Goal: Task Accomplishment & Management: Manage account settings

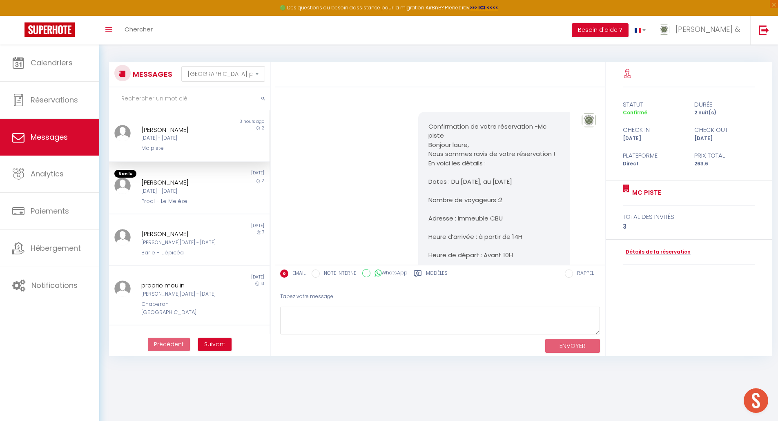
select select "message"
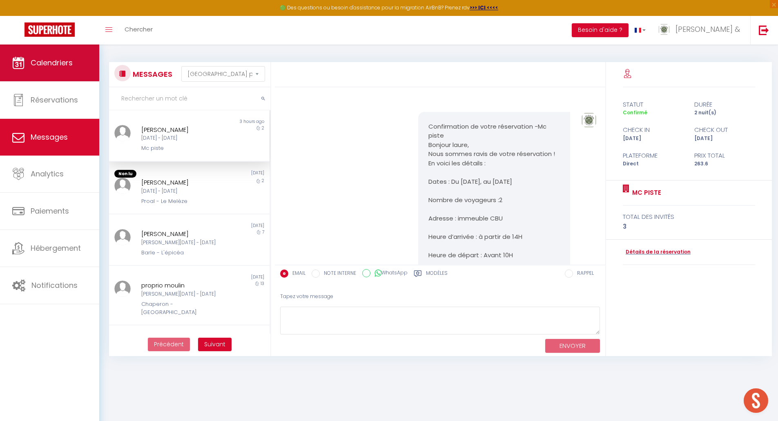
scroll to position [247, 0]
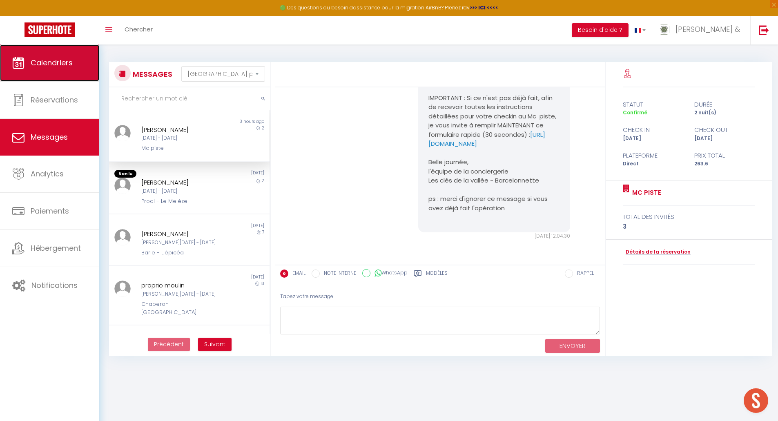
click at [46, 64] on span "Calendriers" at bounding box center [52, 63] width 42 height 10
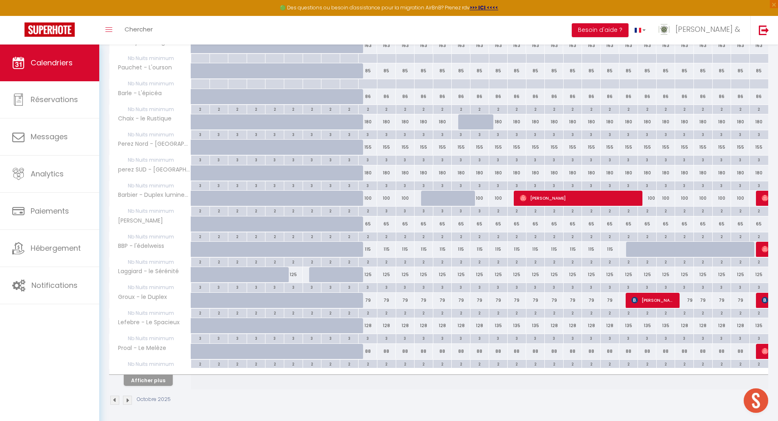
scroll to position [329, 0]
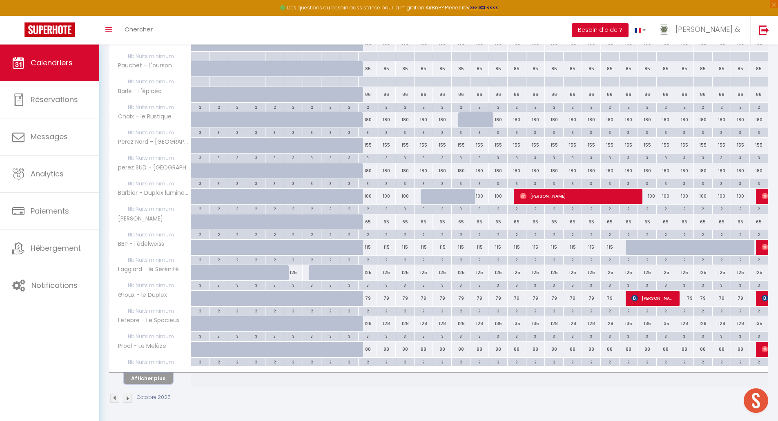
click at [148, 380] on button "Afficher plus" at bounding box center [148, 378] width 49 height 11
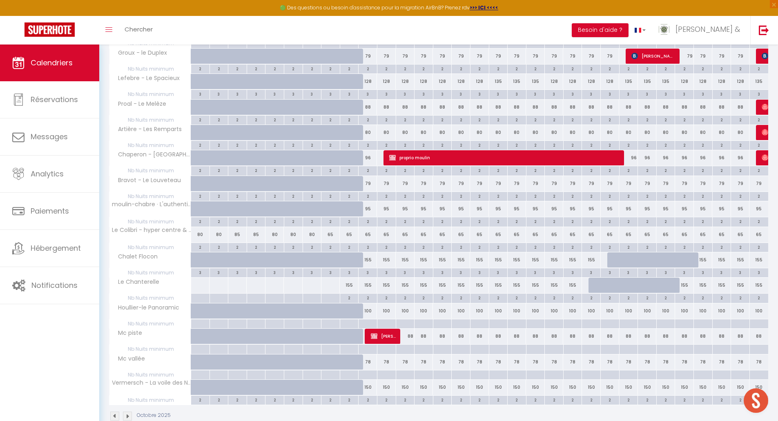
scroll to position [574, 0]
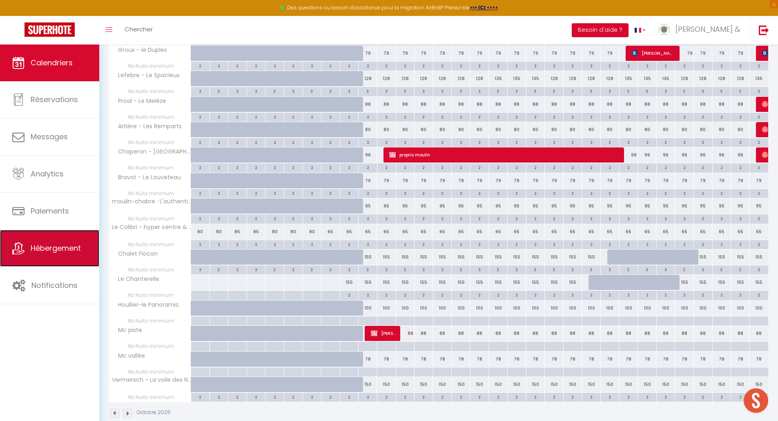
click at [51, 249] on span "Hébergement" at bounding box center [56, 248] width 50 height 10
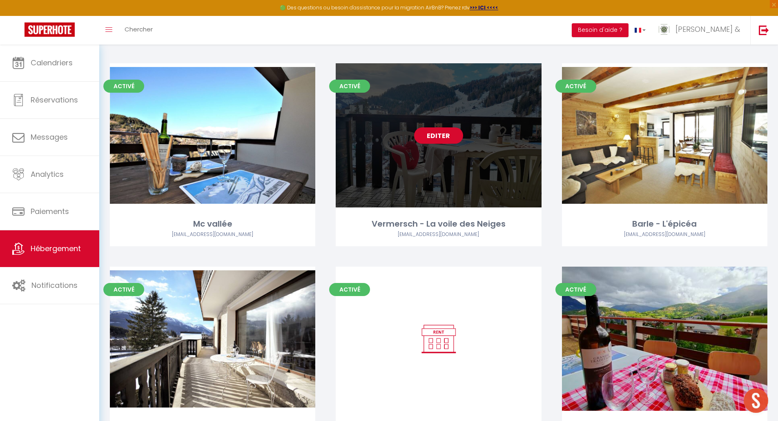
scroll to position [408, 0]
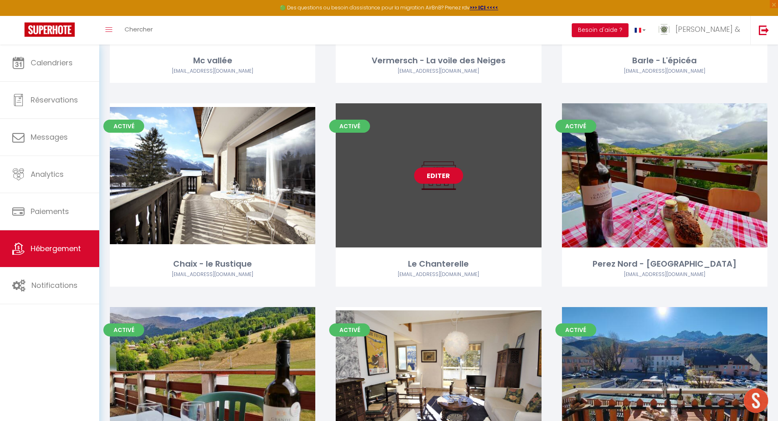
click at [432, 176] on link "Editer" at bounding box center [438, 175] width 49 height 16
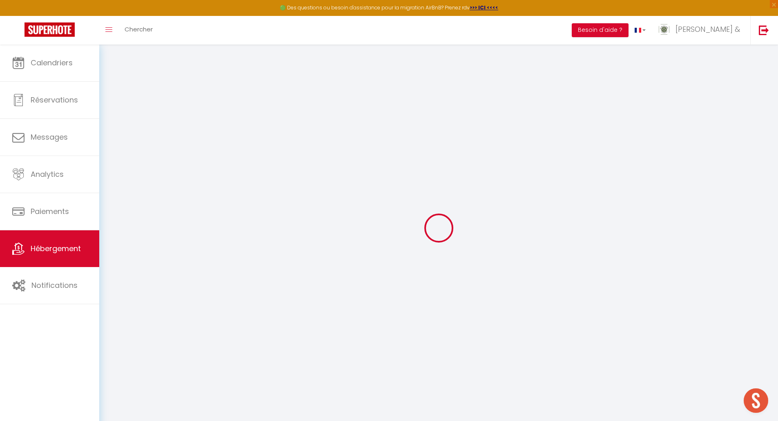
select select "+ 20 %"
select select "+ 22 %"
select select "+ 10 %"
select select
checkbox input "false"
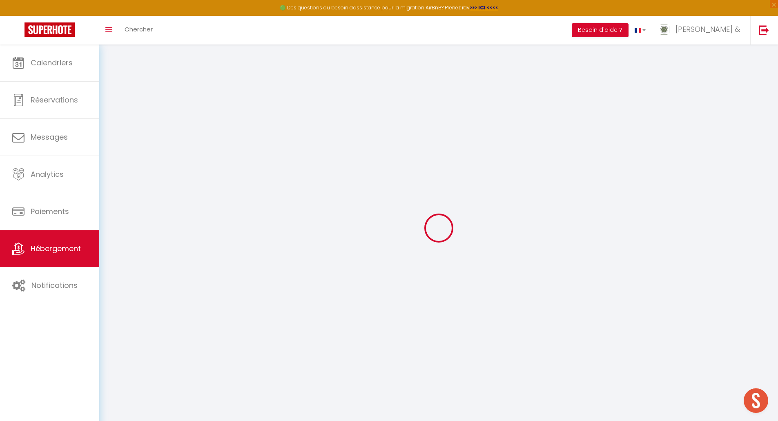
checkbox input "false"
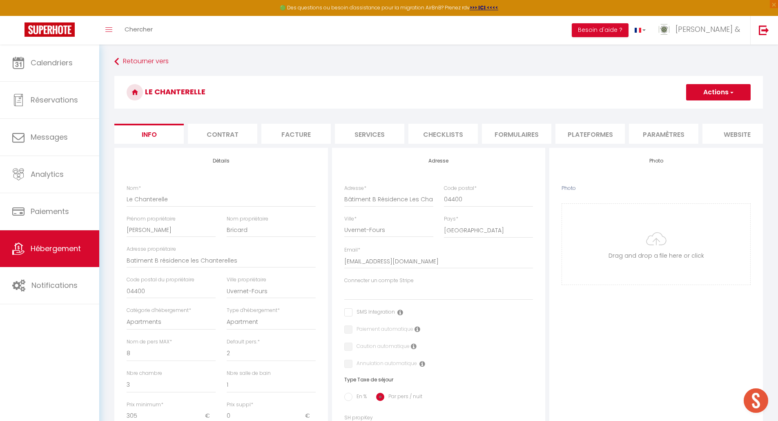
select select
checkbox input "false"
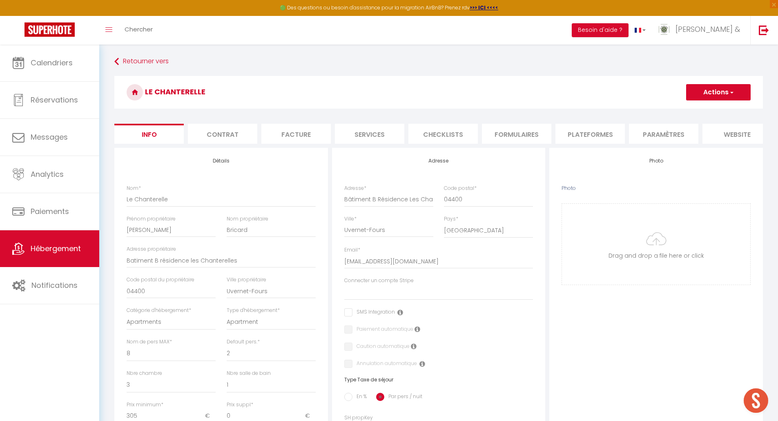
select select
checkbox input "false"
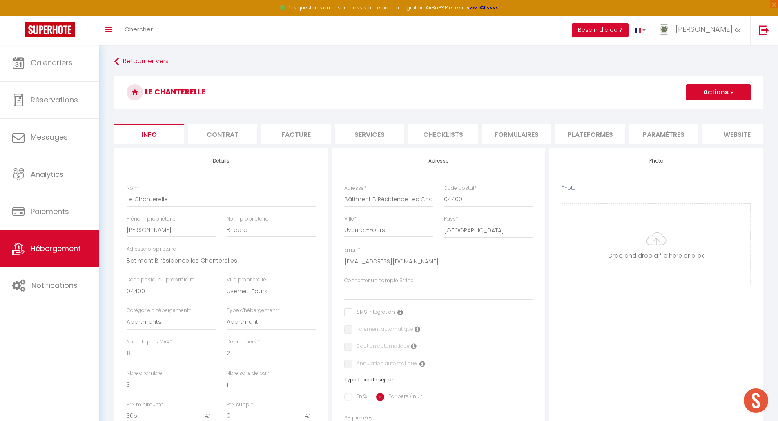
select select "well_reviewed_guests"
select select "EUR"
select select
select select "22800-1523884128575680721"
click at [578, 132] on li "Plateformes" at bounding box center [589, 134] width 69 height 20
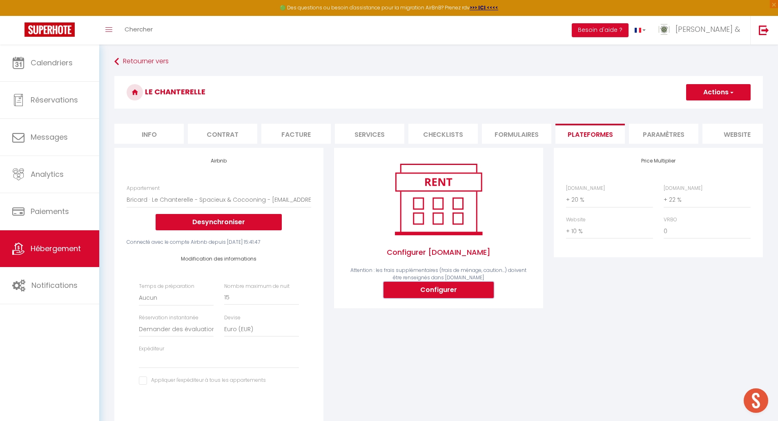
click at [448, 298] on button "Configurer" at bounding box center [438, 290] width 110 height 16
select select
type input "[PERSON_NAME][EMAIL_ADDRESS][DOMAIN_NAME]"
type input "[EMAIL_ADDRESS][DOMAIN_NAME]"
select select
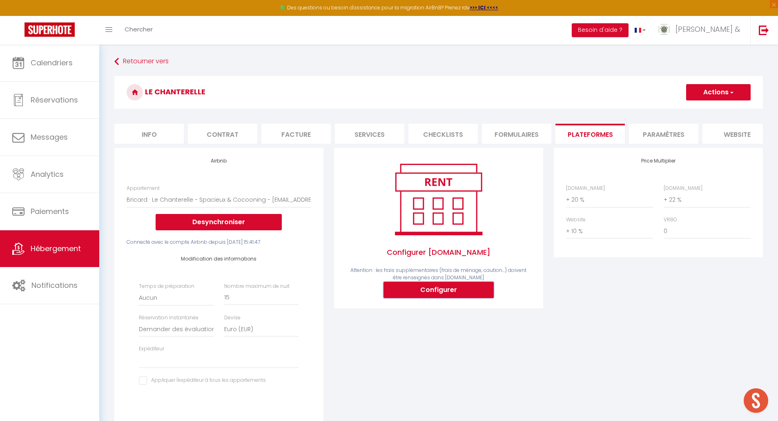
select select
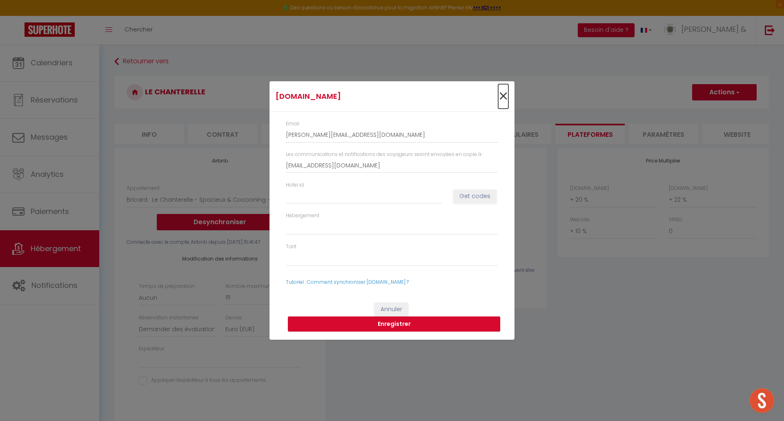
click at [506, 98] on span "×" at bounding box center [503, 96] width 10 height 24
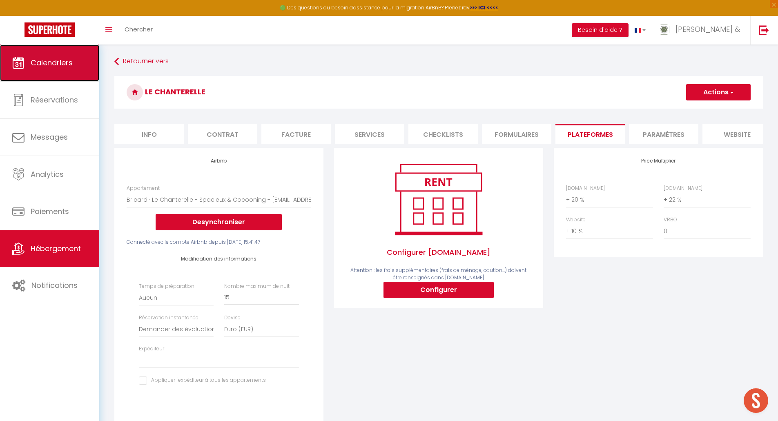
click at [44, 63] on span "Calendriers" at bounding box center [52, 63] width 42 height 10
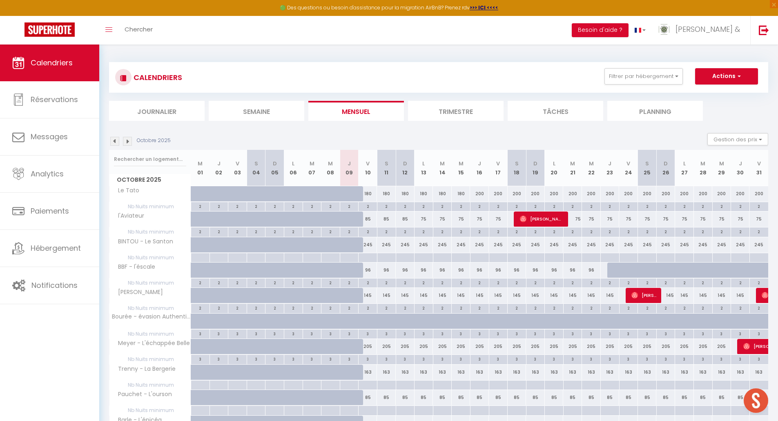
click at [127, 142] on img at bounding box center [127, 141] width 9 height 9
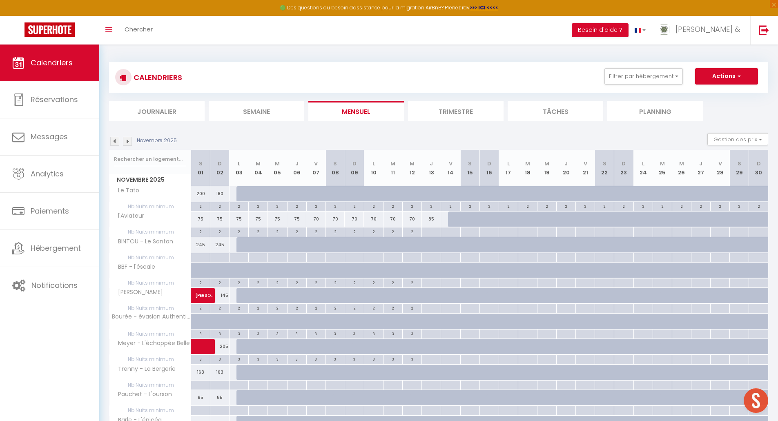
click at [127, 142] on img at bounding box center [127, 141] width 9 height 9
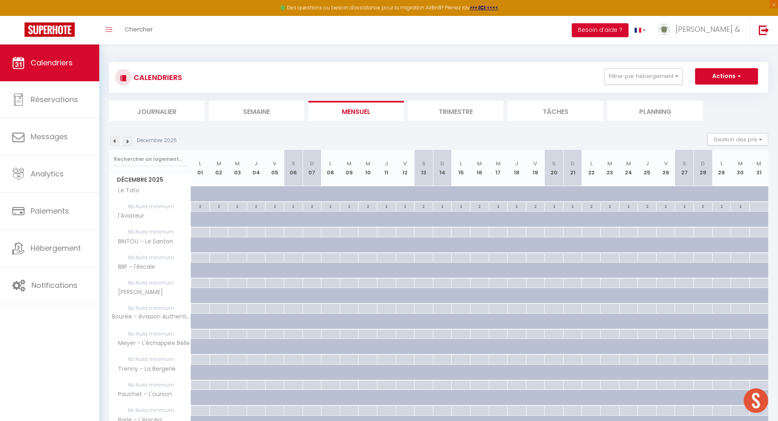
click at [127, 142] on img at bounding box center [127, 141] width 9 height 9
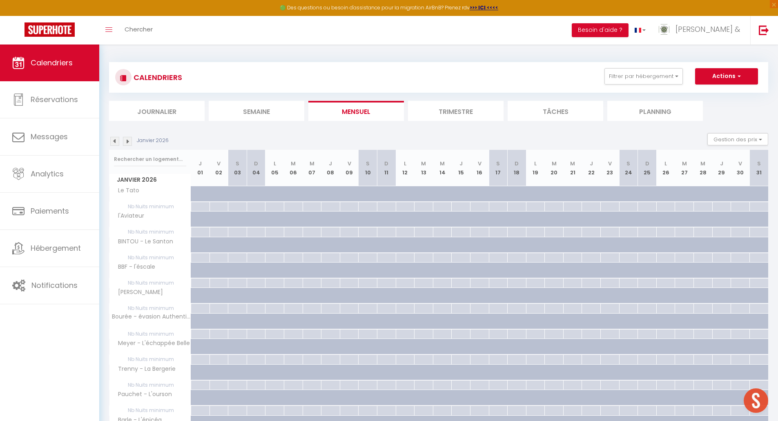
click at [128, 142] on img at bounding box center [127, 141] width 9 height 9
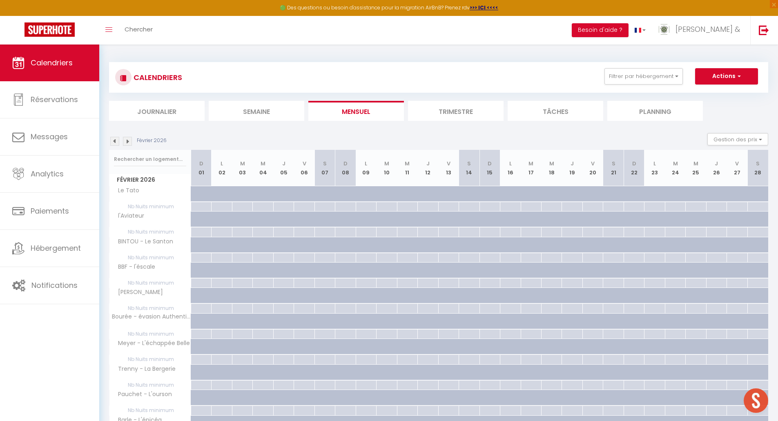
click at [128, 142] on img at bounding box center [127, 141] width 9 height 9
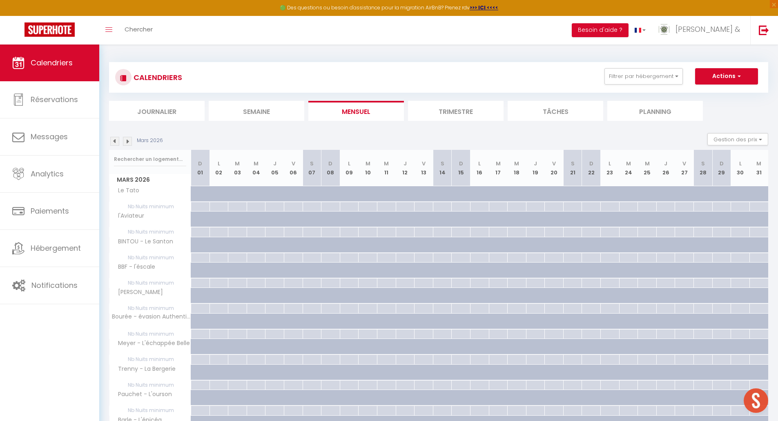
click at [128, 142] on img at bounding box center [127, 141] width 9 height 9
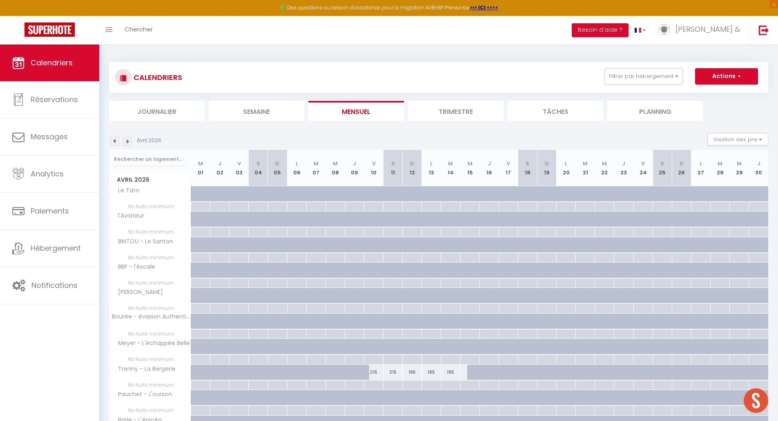
click at [376, 373] on div "215" at bounding box center [373, 372] width 19 height 15
type input "215"
type input "Ven 10 Avril 2026"
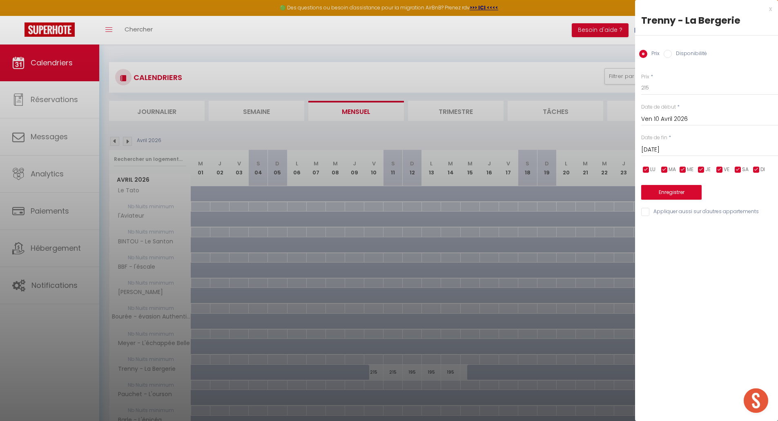
click at [666, 154] on input "[DATE]" at bounding box center [709, 150] width 137 height 11
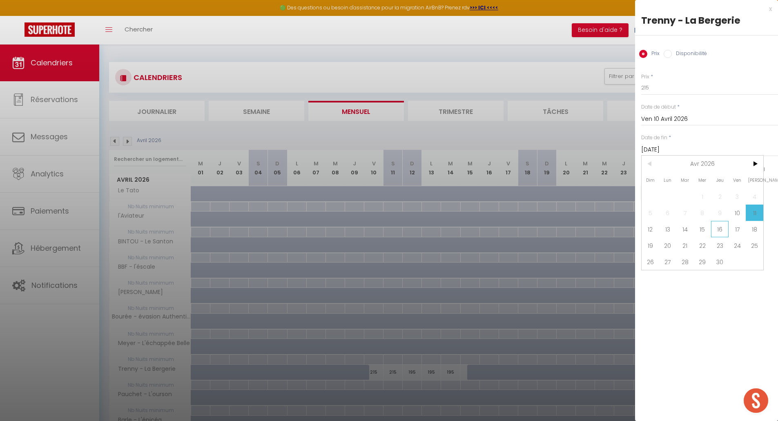
click at [721, 230] on span "16" at bounding box center [720, 229] width 18 height 16
type input "Jeu 16 Avril 2026"
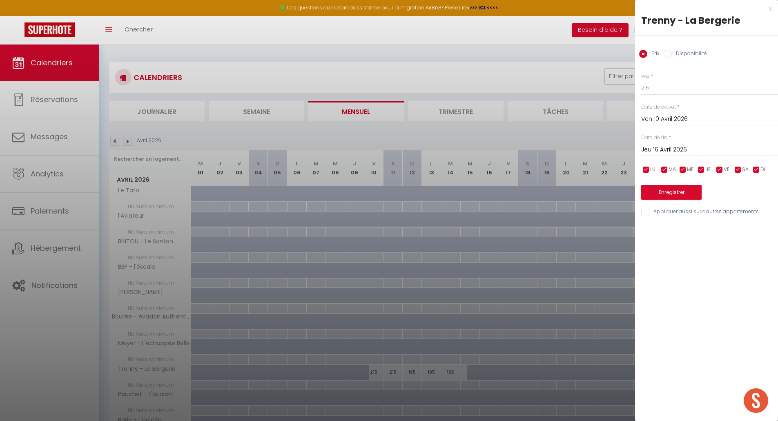
click at [666, 54] on input "Disponibilité" at bounding box center [667, 54] width 8 height 8
radio input "true"
radio input "false"
click at [662, 193] on button "Enregistrer" at bounding box center [671, 193] width 60 height 15
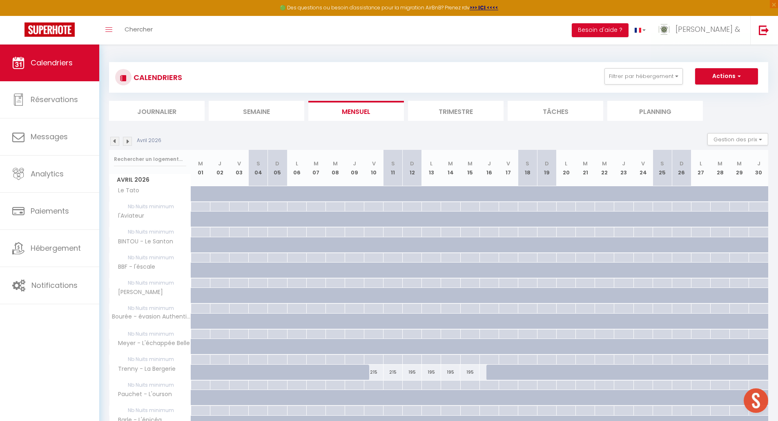
click at [375, 372] on div "215" at bounding box center [373, 372] width 19 height 15
select select "1"
type input "Ven 10 Avril 2026"
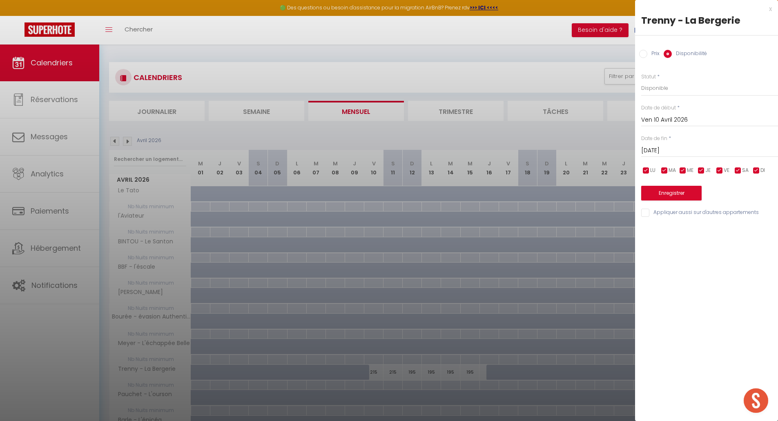
click at [658, 151] on input "[DATE]" at bounding box center [709, 150] width 137 height 11
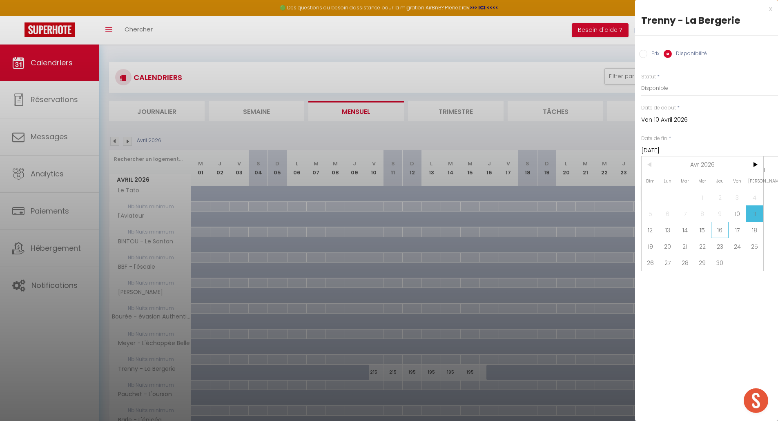
click at [718, 229] on span "16" at bounding box center [720, 230] width 18 height 16
type input "Jeu 16 Avril 2026"
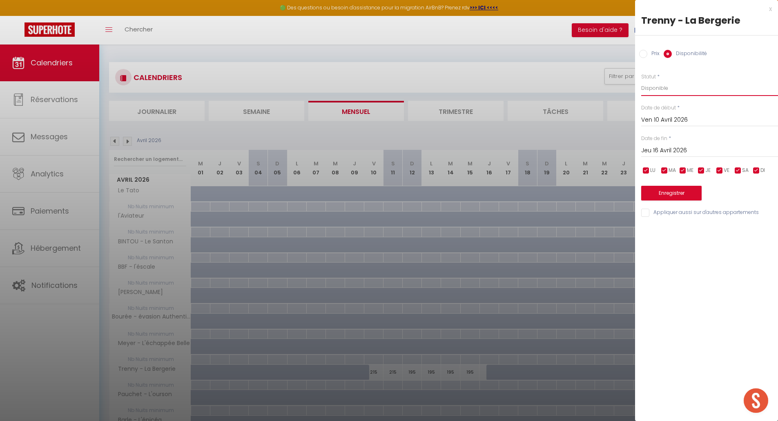
click at [659, 88] on select "Disponible Indisponible" at bounding box center [709, 88] width 137 height 16
select select "0"
click at [641, 80] on select "Disponible Indisponible" at bounding box center [709, 88] width 137 height 16
click at [672, 193] on button "Enregistrer" at bounding box center [671, 193] width 60 height 15
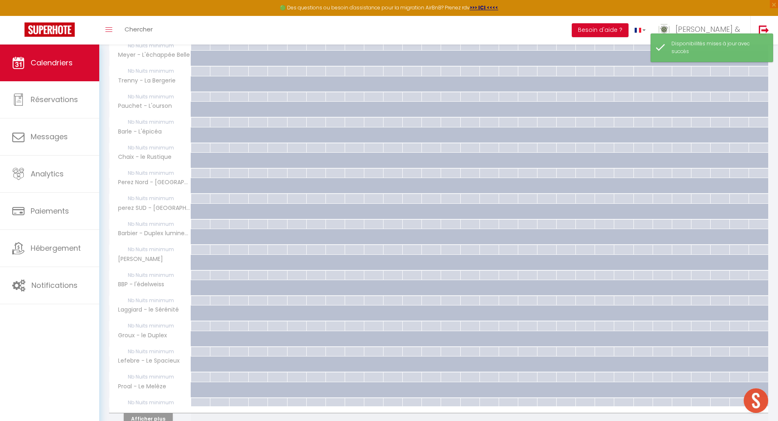
scroll to position [329, 0]
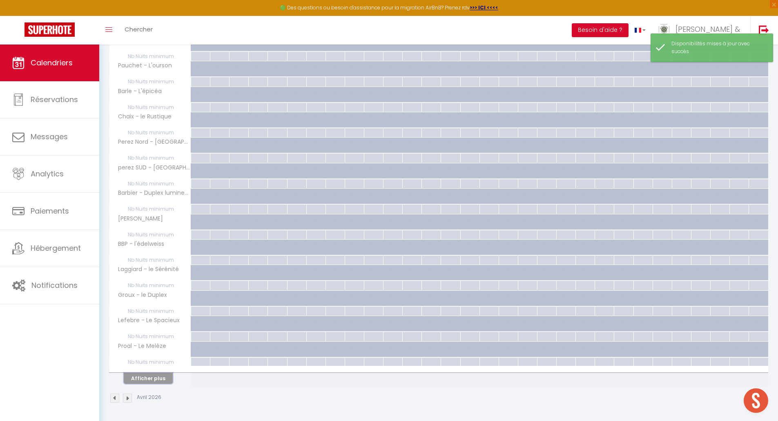
click at [152, 378] on button "Afficher plus" at bounding box center [148, 378] width 49 height 11
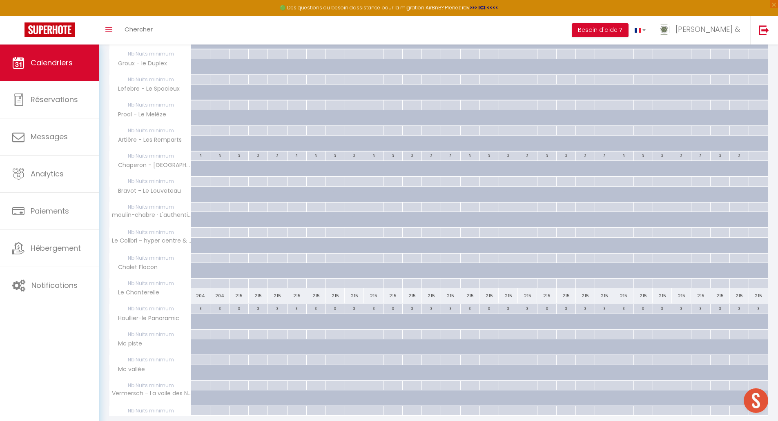
scroll to position [589, 0]
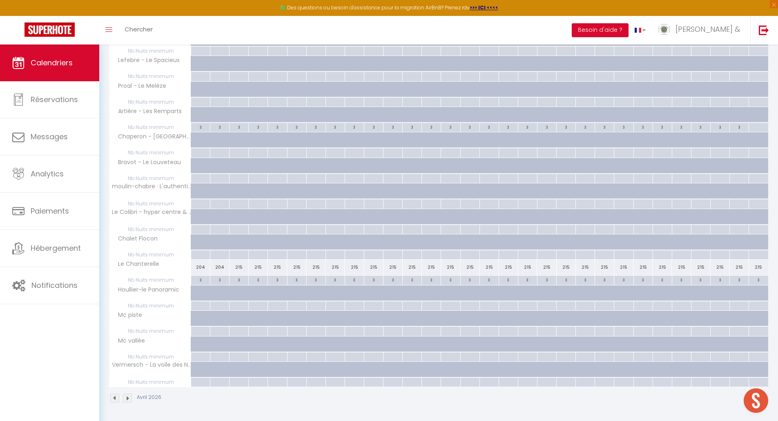
click at [117, 400] on img at bounding box center [114, 398] width 9 height 9
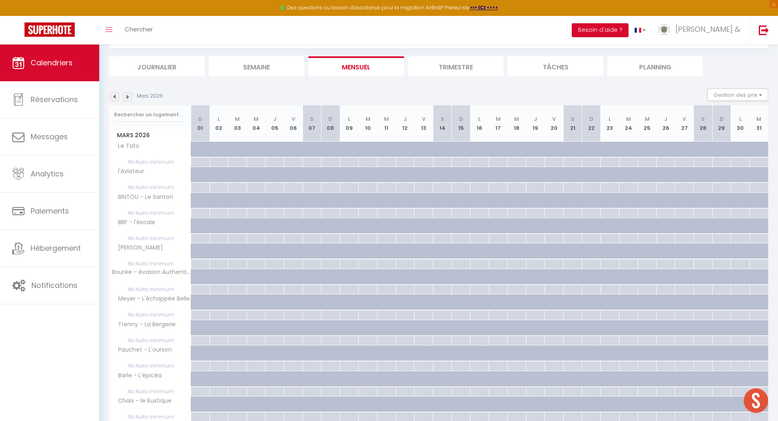
scroll to position [329, 0]
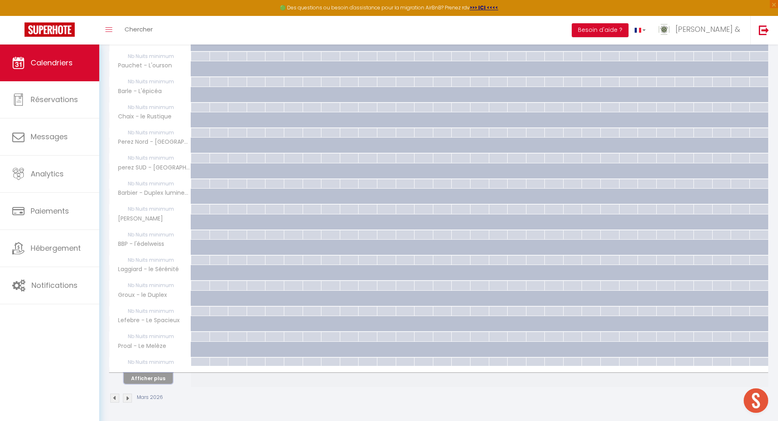
click at [153, 380] on button "Afficher plus" at bounding box center [148, 378] width 49 height 11
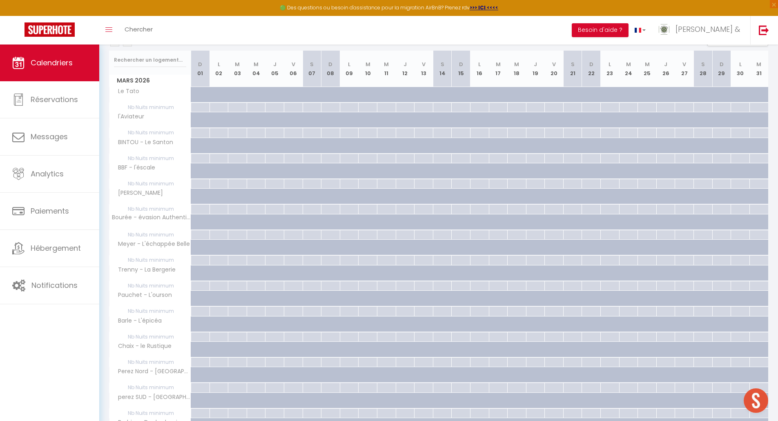
scroll to position [0, 0]
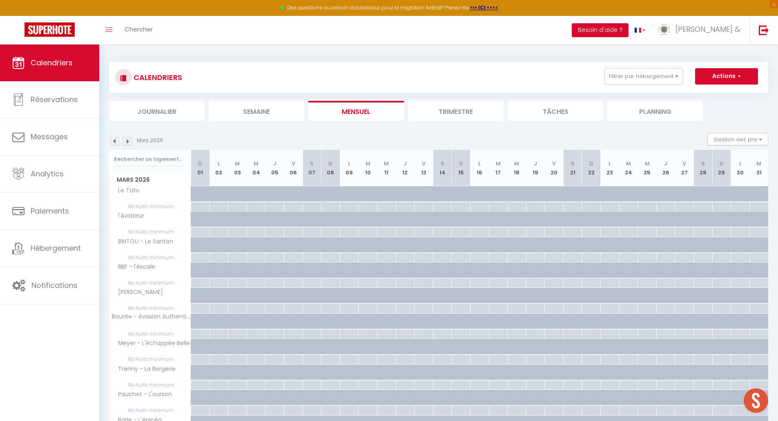
click at [129, 141] on img at bounding box center [127, 141] width 9 height 9
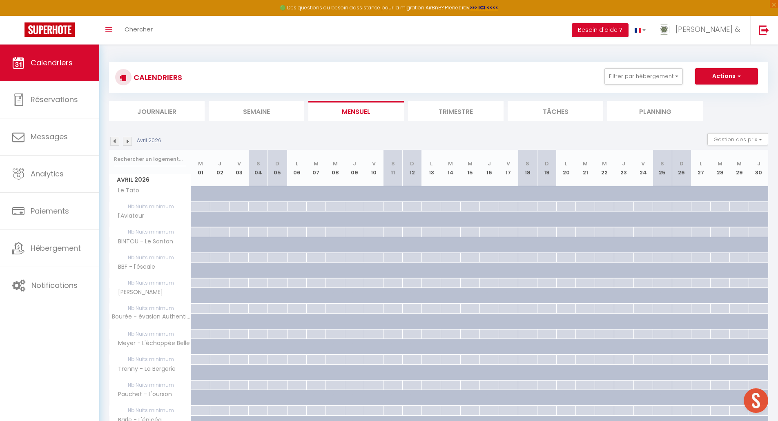
click at [129, 141] on img at bounding box center [127, 141] width 9 height 9
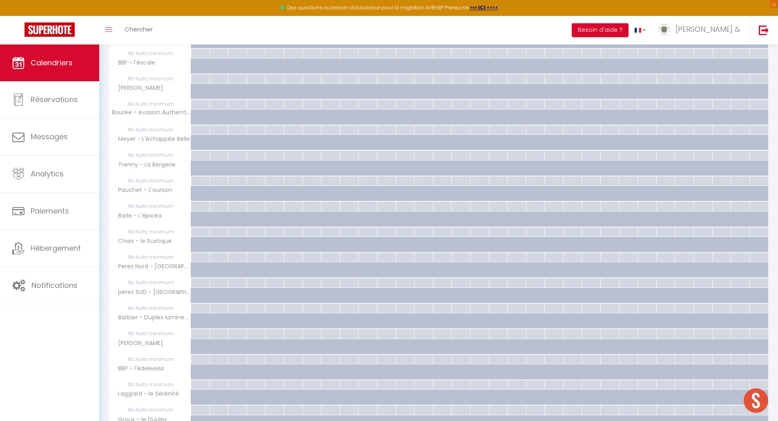
scroll to position [329, 0]
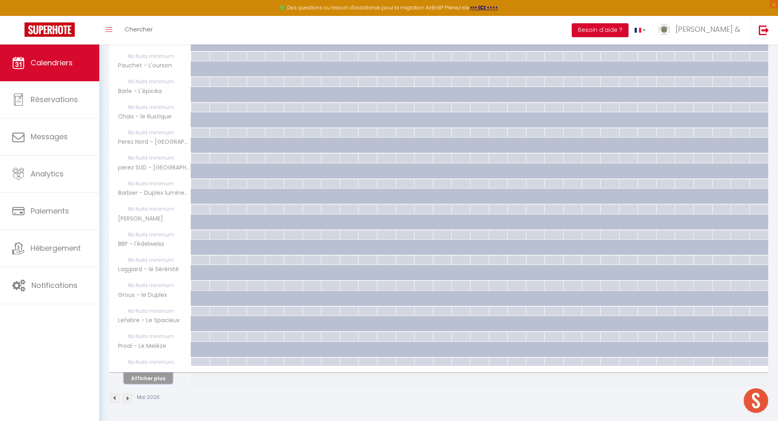
click at [143, 375] on button "Afficher plus" at bounding box center [148, 378] width 49 height 11
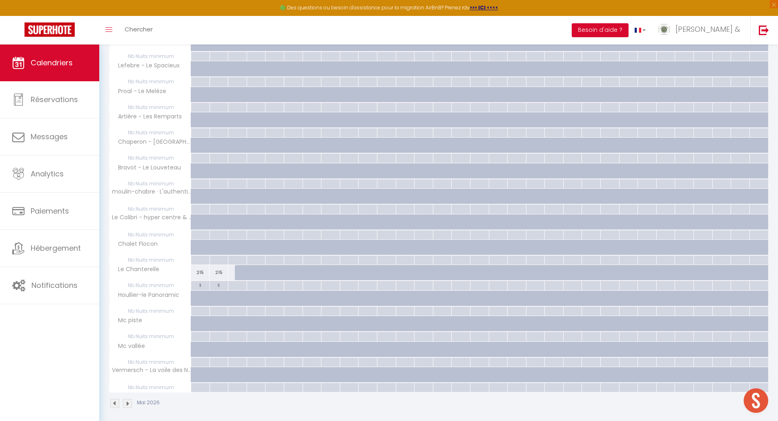
scroll to position [589, 0]
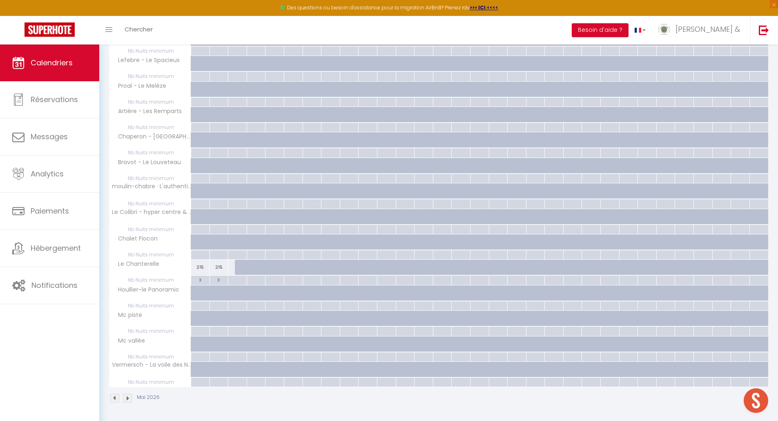
click at [126, 401] on img at bounding box center [127, 398] width 9 height 9
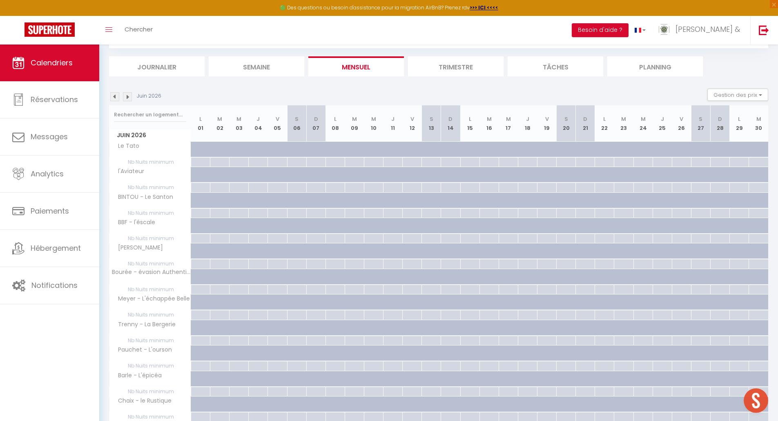
scroll to position [329, 0]
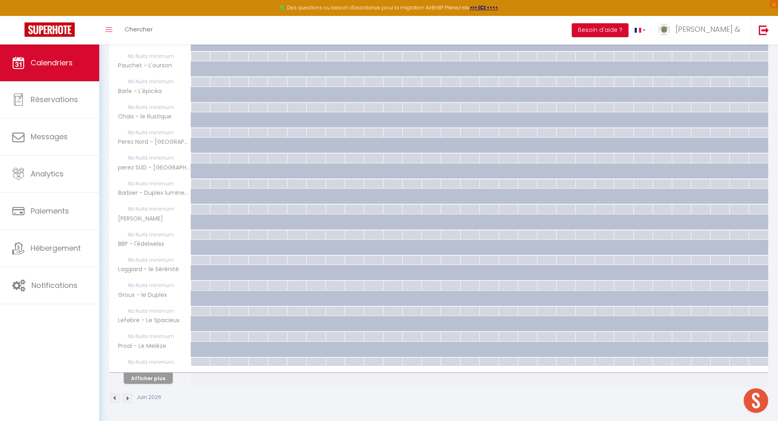
click at [127, 401] on img at bounding box center [127, 398] width 9 height 9
click at [155, 382] on button "Afficher plus" at bounding box center [148, 378] width 49 height 11
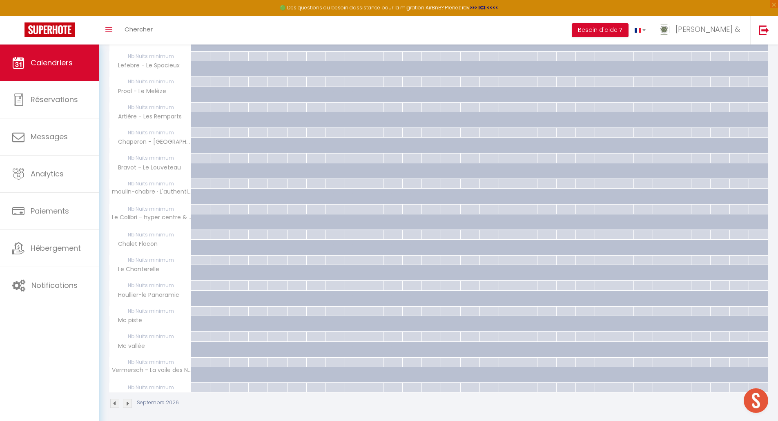
scroll to position [589, 0]
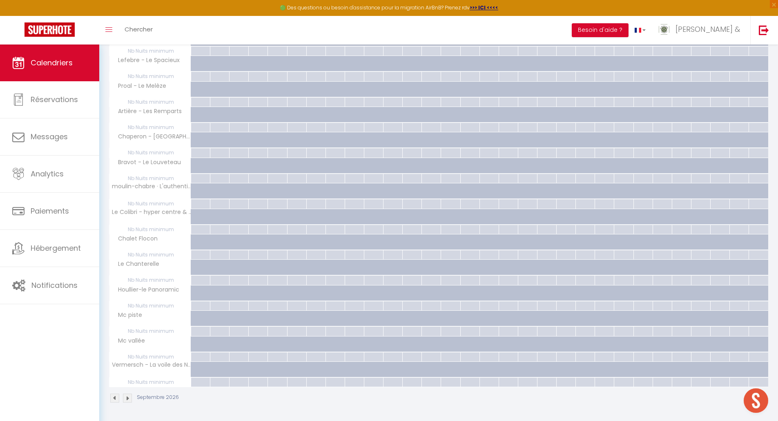
click at [125, 400] on img at bounding box center [127, 398] width 9 height 9
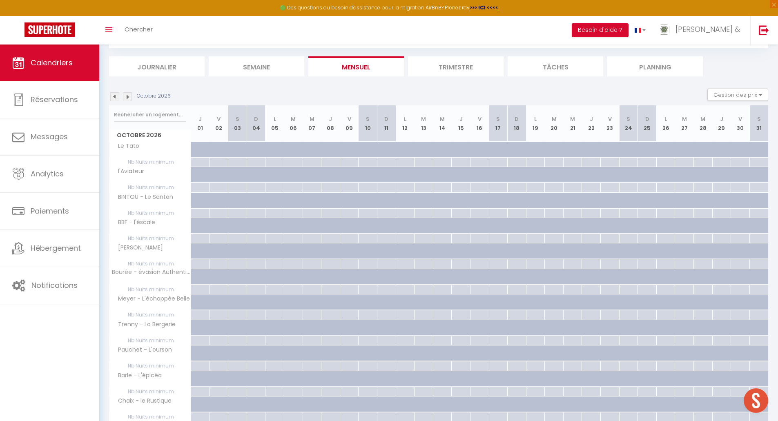
scroll to position [329, 0]
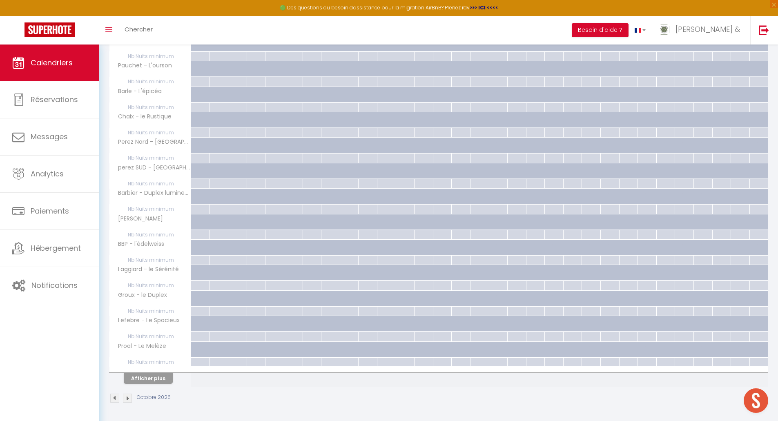
click at [129, 398] on img at bounding box center [127, 398] width 9 height 9
click at [127, 400] on img at bounding box center [127, 398] width 9 height 9
click at [126, 399] on img at bounding box center [127, 398] width 9 height 9
click at [129, 399] on img at bounding box center [127, 398] width 9 height 9
click at [142, 378] on button "Afficher plus" at bounding box center [148, 378] width 49 height 11
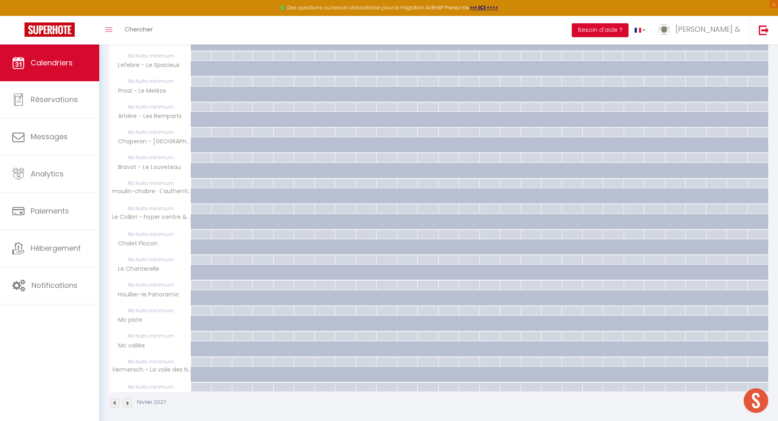
scroll to position [589, 0]
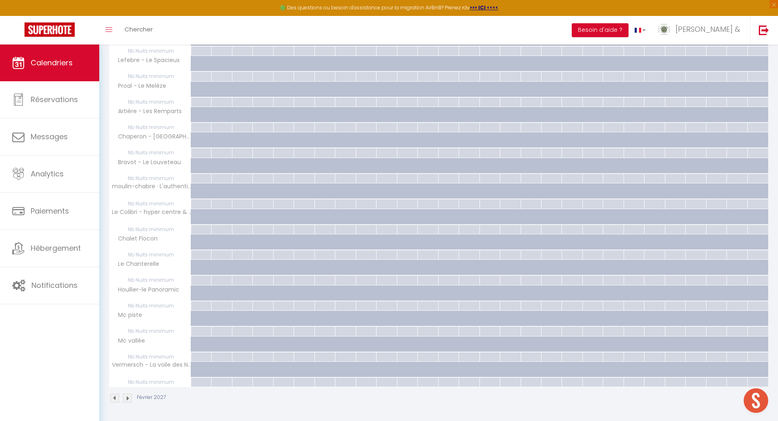
click at [127, 396] on img at bounding box center [127, 398] width 9 height 9
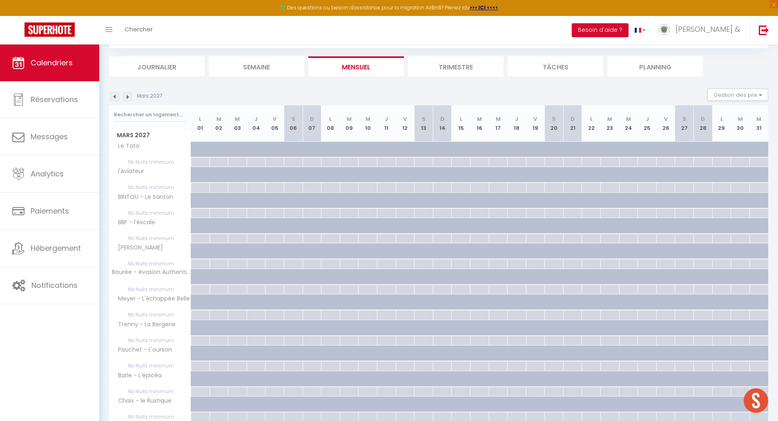
scroll to position [329, 0]
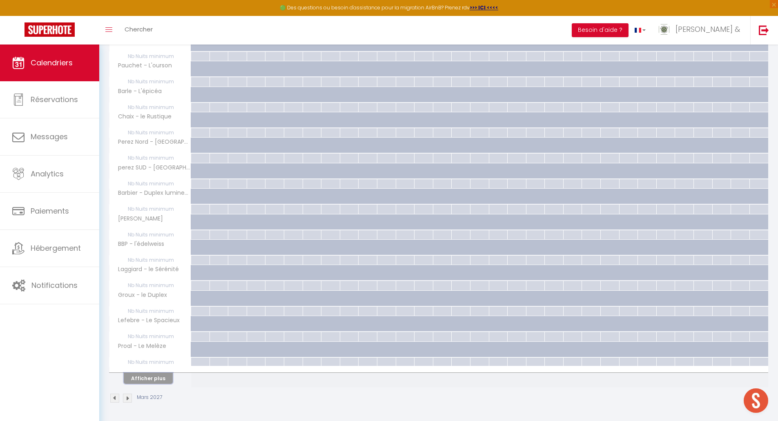
click at [142, 375] on button "Afficher plus" at bounding box center [148, 378] width 49 height 11
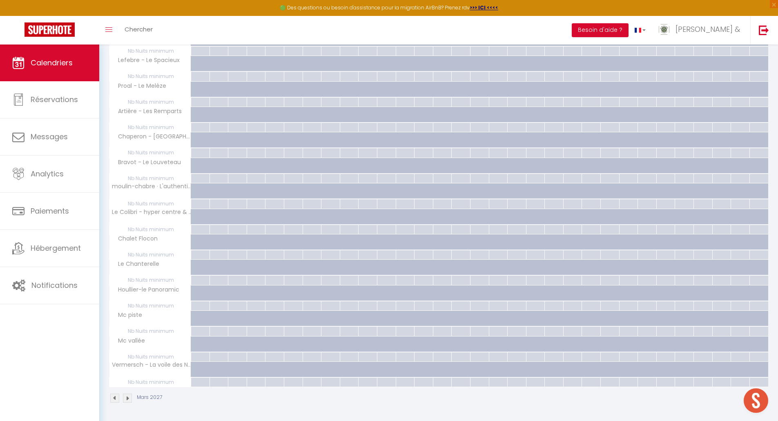
click at [128, 400] on img at bounding box center [127, 398] width 9 height 9
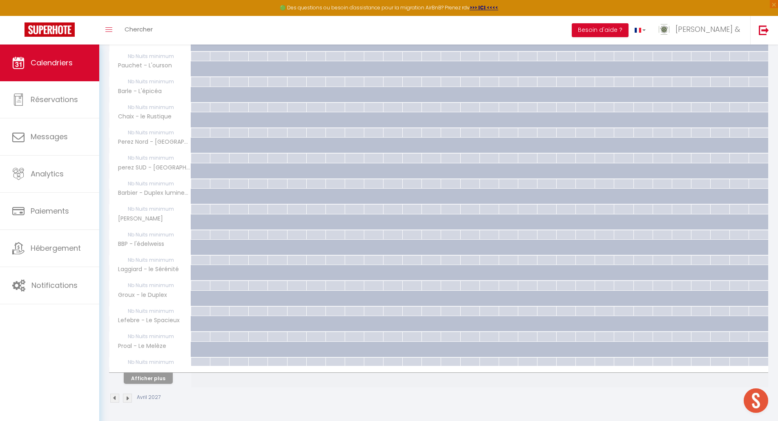
click at [149, 372] on div "Afficher plus" at bounding box center [148, 377] width 86 height 11
click at [148, 378] on button "Afficher plus" at bounding box center [148, 378] width 49 height 11
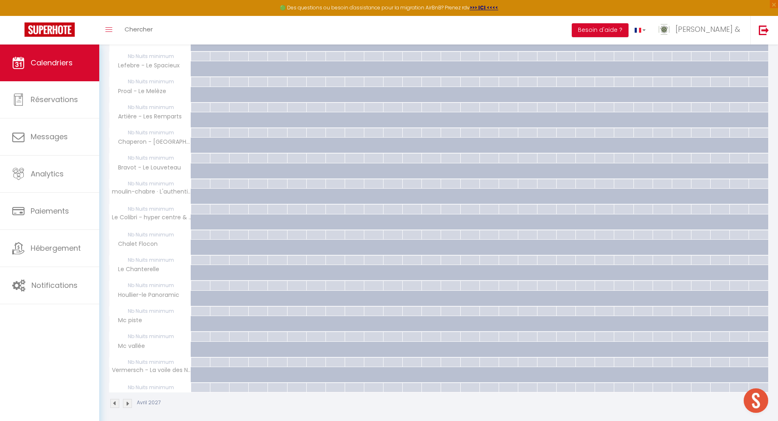
scroll to position [589, 0]
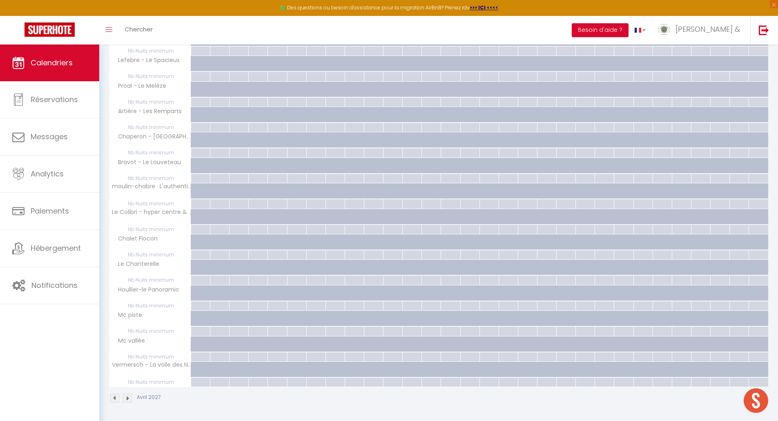
click at [125, 401] on img at bounding box center [127, 398] width 9 height 9
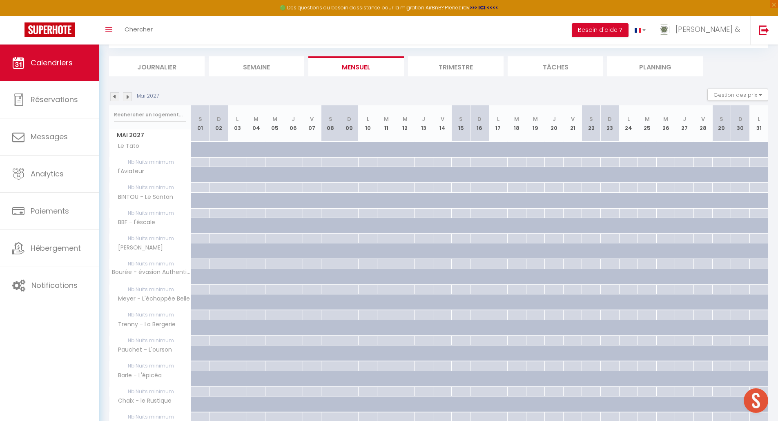
scroll to position [329, 0]
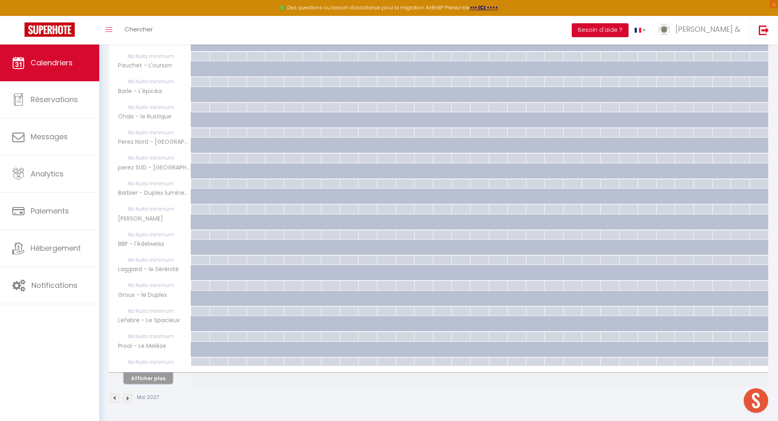
click at [155, 380] on button "Afficher plus" at bounding box center [148, 378] width 49 height 11
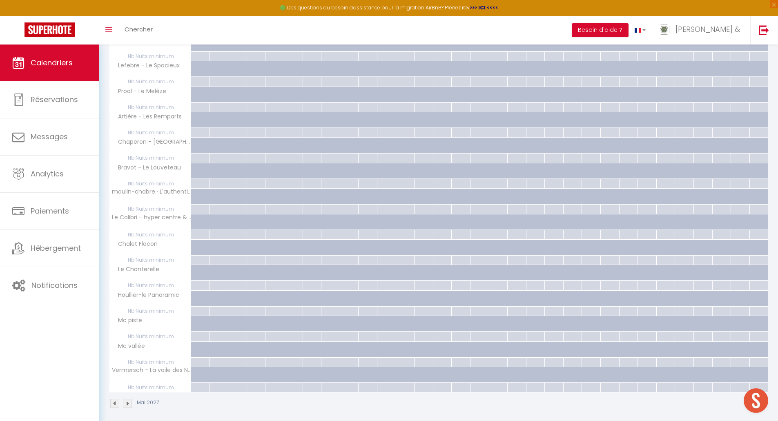
scroll to position [589, 0]
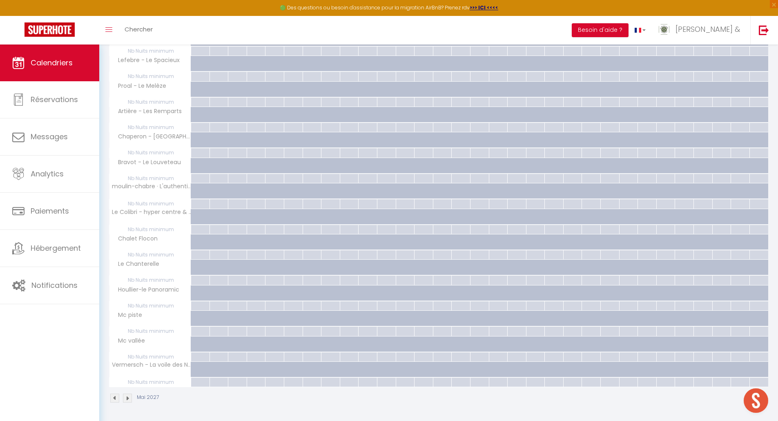
click at [127, 398] on img at bounding box center [127, 398] width 9 height 9
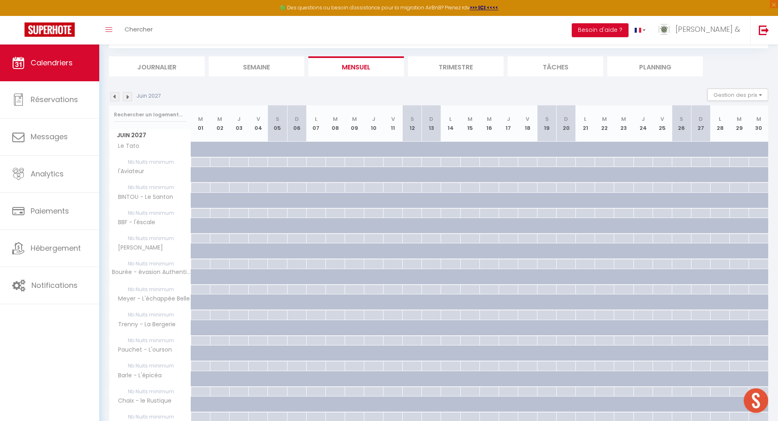
scroll to position [329, 0]
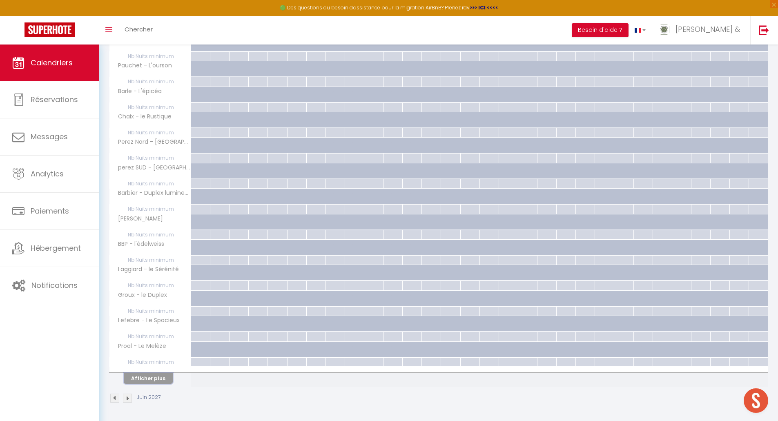
click at [159, 378] on button "Afficher plus" at bounding box center [148, 378] width 49 height 11
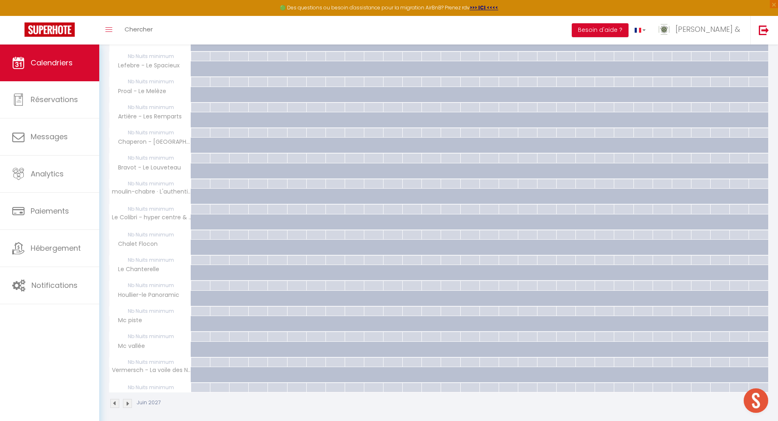
scroll to position [589, 0]
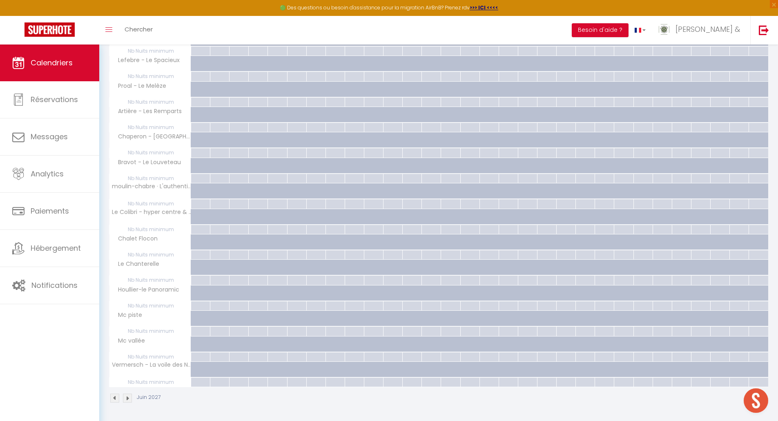
click at [128, 396] on img at bounding box center [127, 398] width 9 height 9
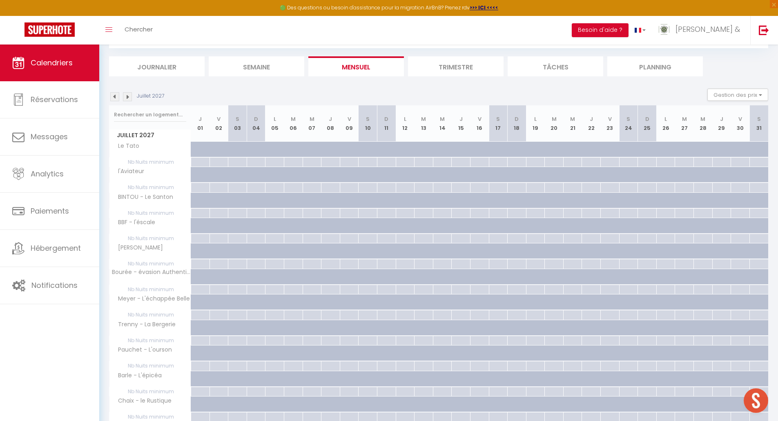
scroll to position [329, 0]
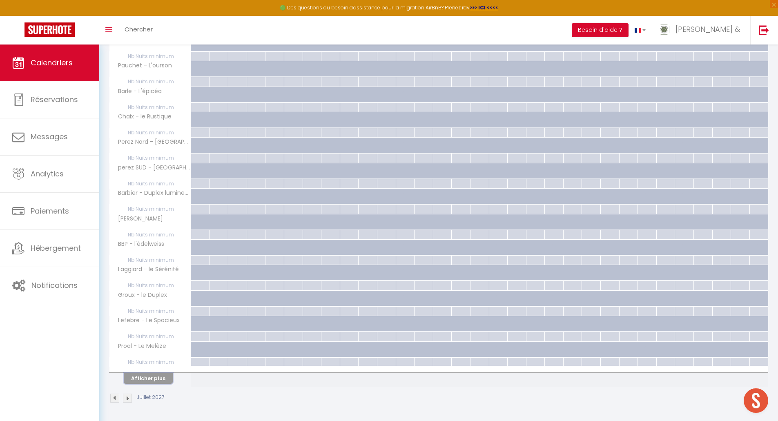
click at [159, 377] on button "Afficher plus" at bounding box center [148, 378] width 49 height 11
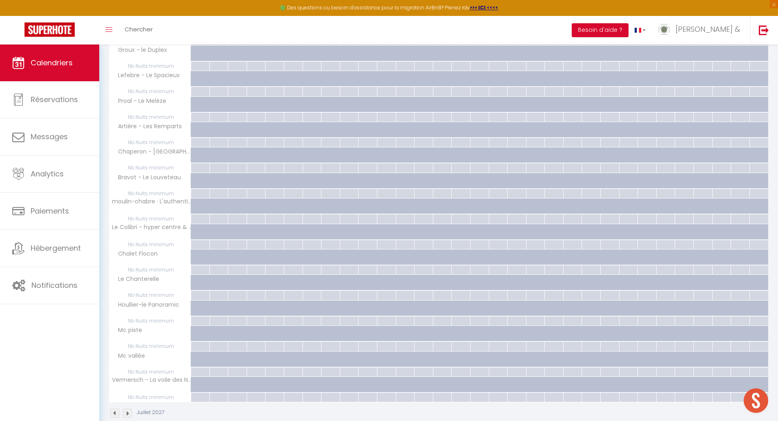
scroll to position [589, 0]
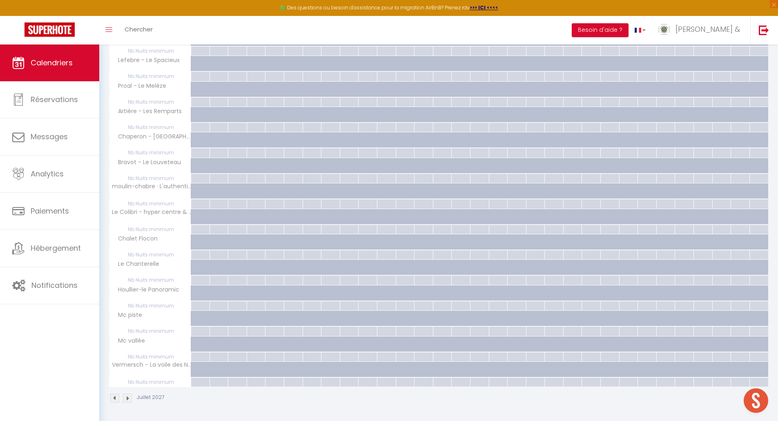
click at [128, 401] on img at bounding box center [127, 398] width 9 height 9
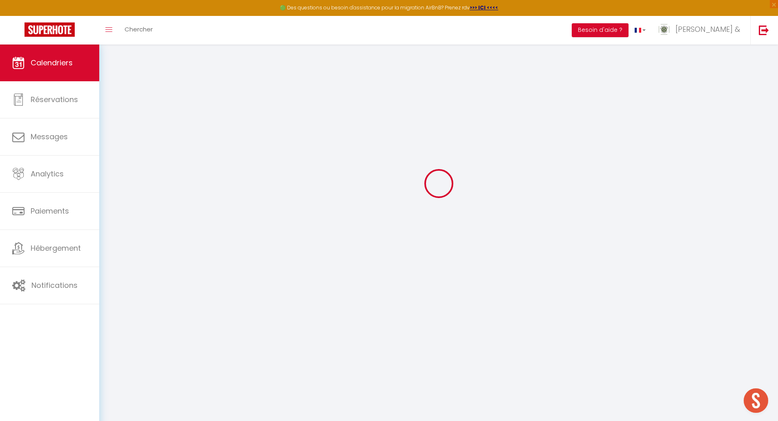
scroll to position [329, 0]
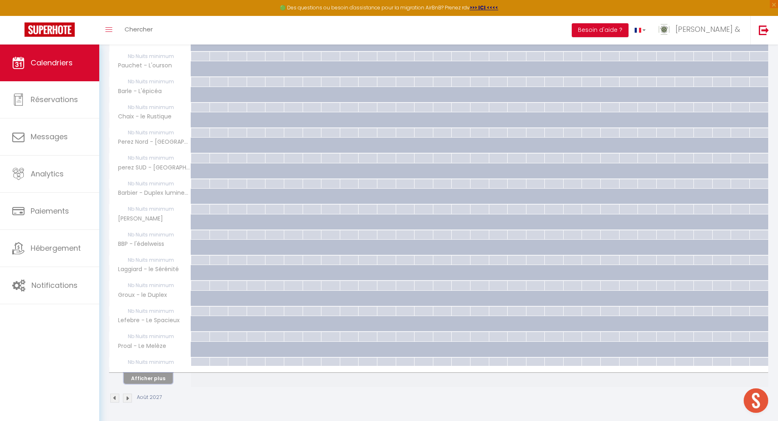
click at [162, 379] on button "Afficher plus" at bounding box center [148, 378] width 49 height 11
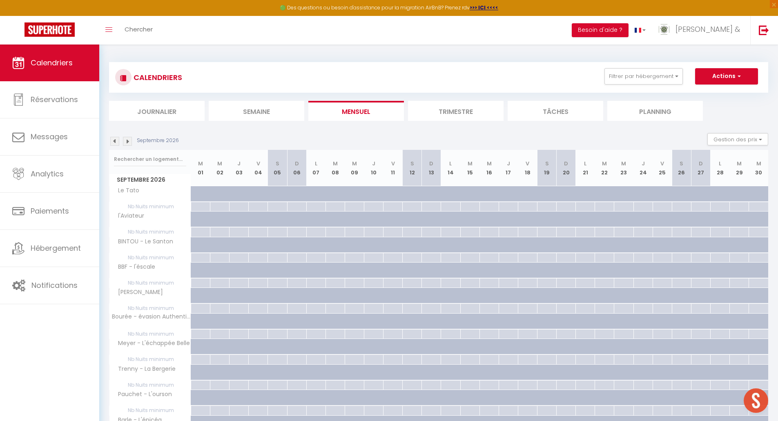
scroll to position [247, 0]
click at [116, 141] on img at bounding box center [114, 141] width 9 height 9
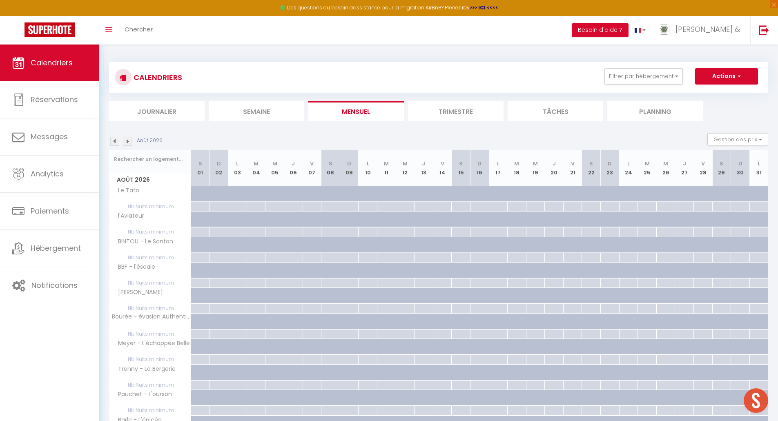
click at [117, 142] on img at bounding box center [114, 141] width 9 height 9
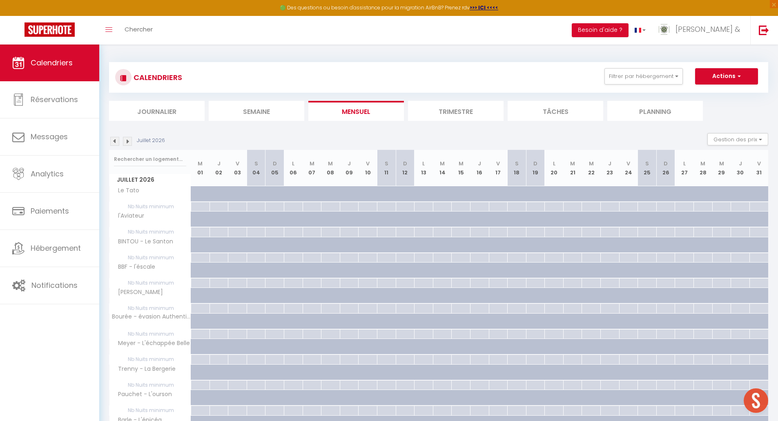
click at [114, 143] on img at bounding box center [114, 141] width 9 height 9
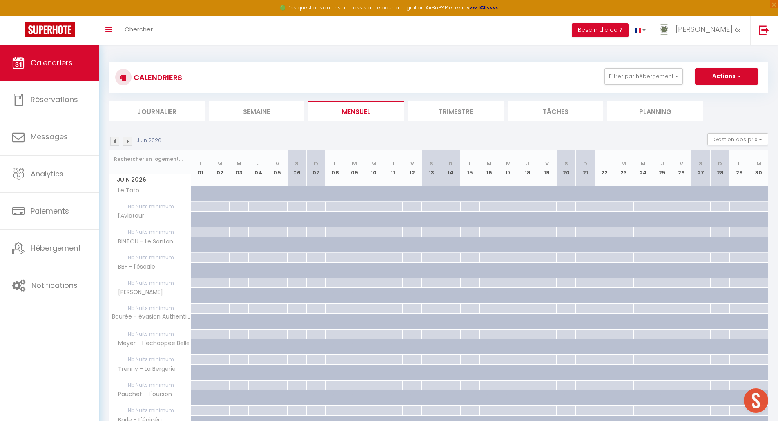
click at [121, 141] on div "Juin 2026" at bounding box center [136, 141] width 55 height 9
click at [115, 141] on img at bounding box center [114, 141] width 9 height 9
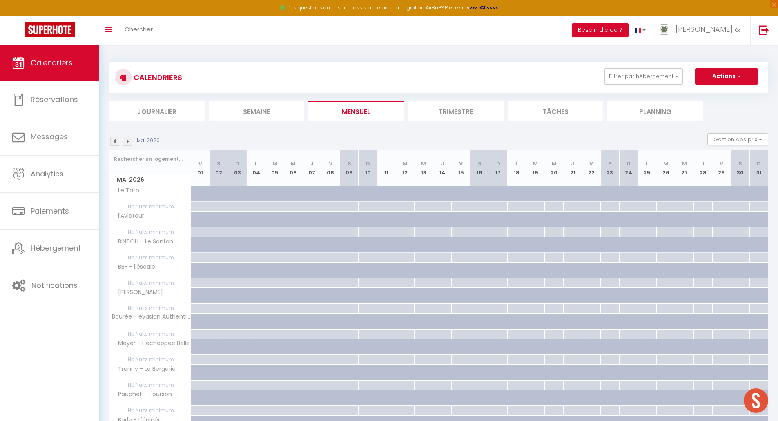
click at [115, 140] on img at bounding box center [114, 141] width 9 height 9
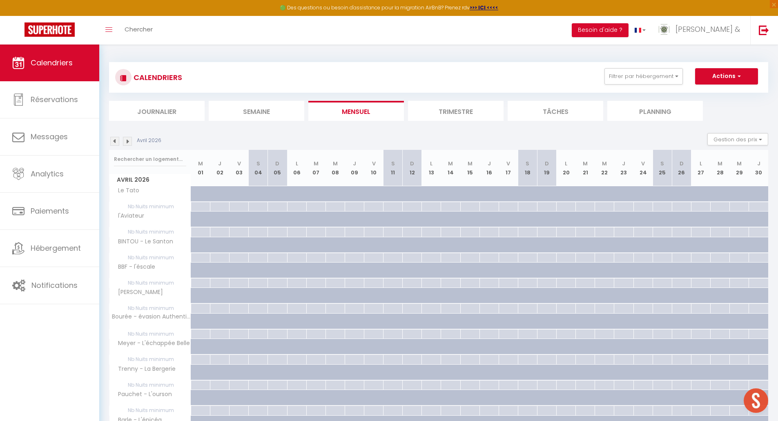
click at [115, 140] on img at bounding box center [114, 141] width 9 height 9
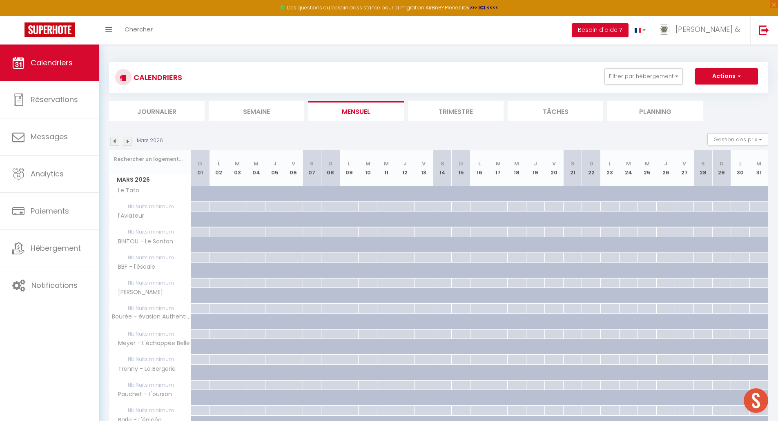
click at [115, 139] on img at bounding box center [114, 141] width 9 height 9
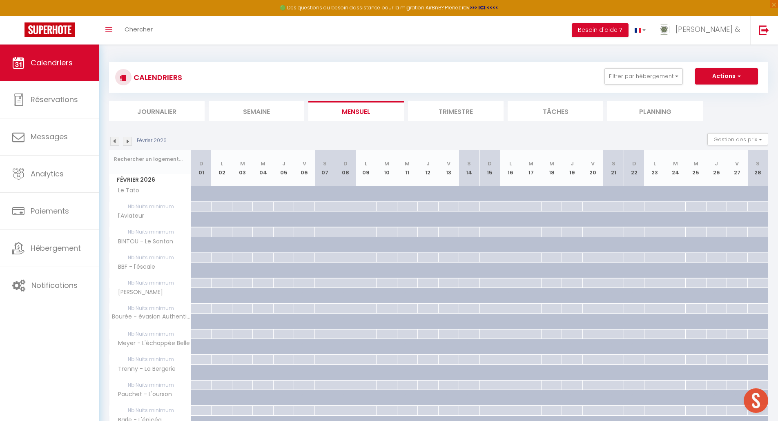
click at [115, 141] on img at bounding box center [114, 141] width 9 height 9
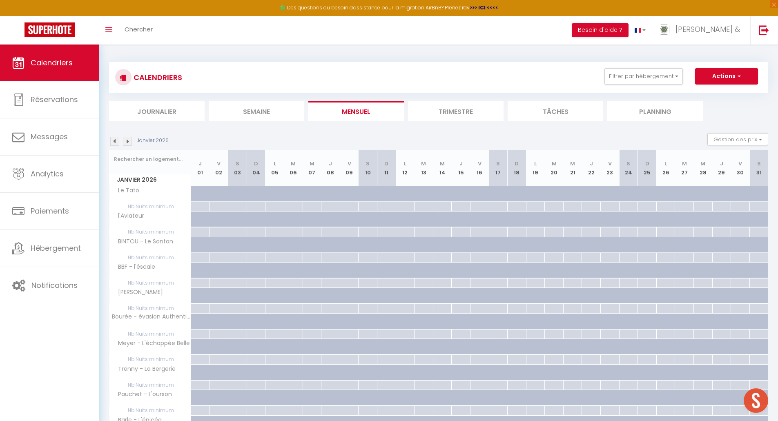
click at [113, 142] on img at bounding box center [114, 141] width 9 height 9
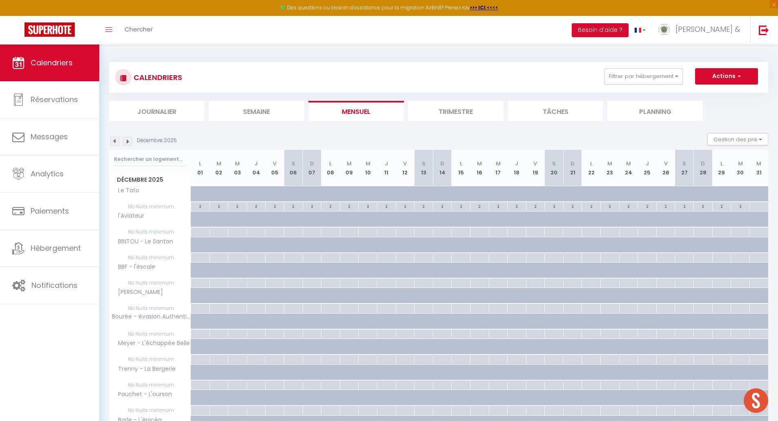
click at [113, 142] on img at bounding box center [114, 141] width 9 height 9
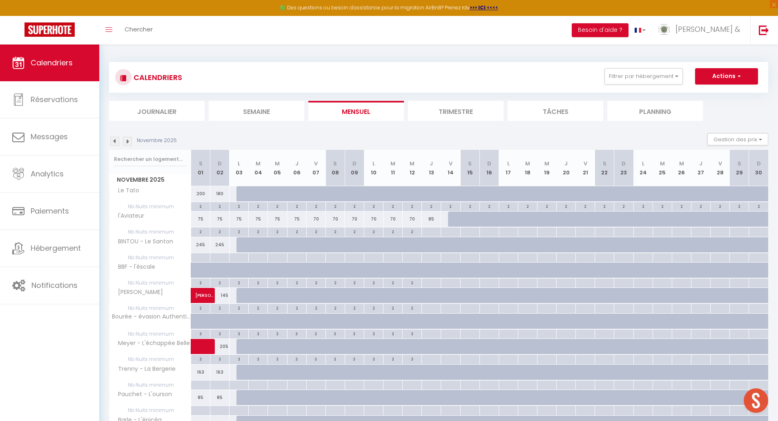
click at [113, 142] on img at bounding box center [114, 141] width 9 height 9
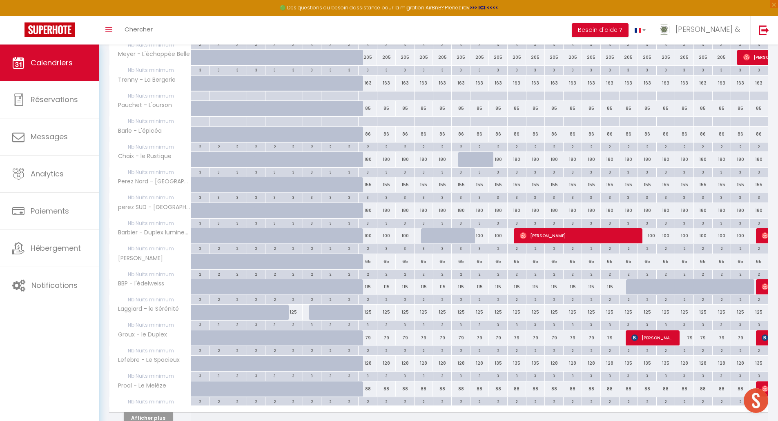
scroll to position [329, 0]
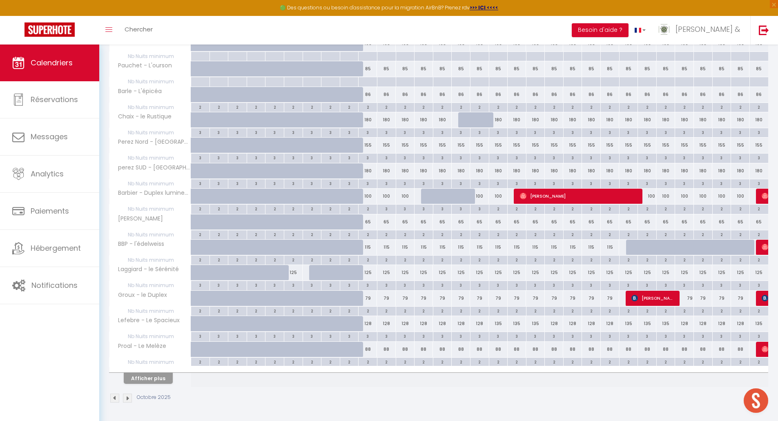
click at [126, 399] on img at bounding box center [127, 398] width 9 height 9
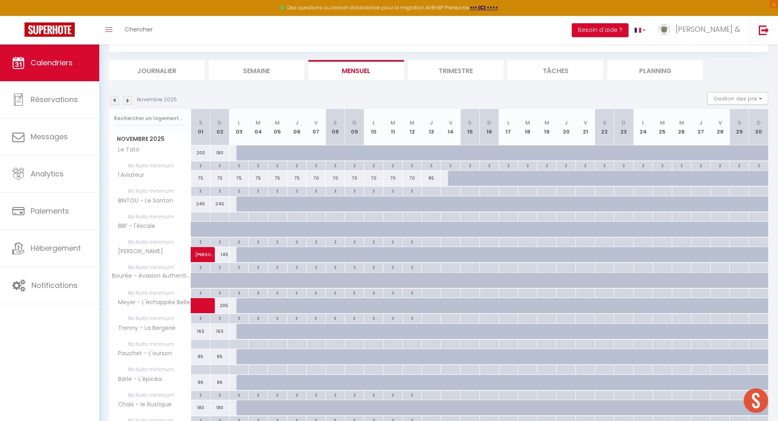
scroll to position [0, 0]
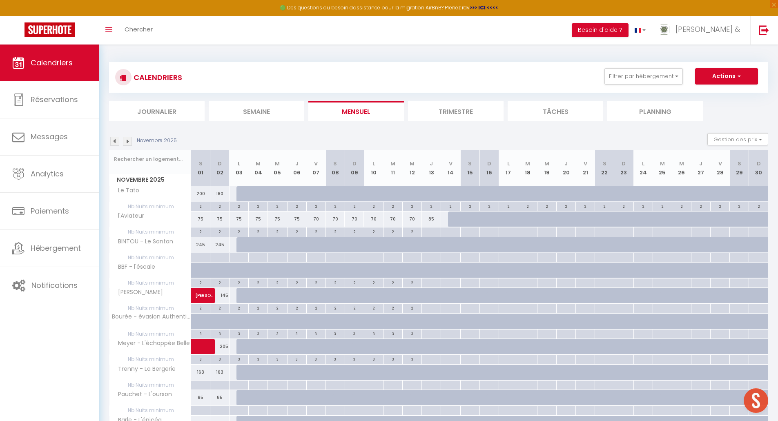
click at [116, 140] on img at bounding box center [114, 141] width 9 height 9
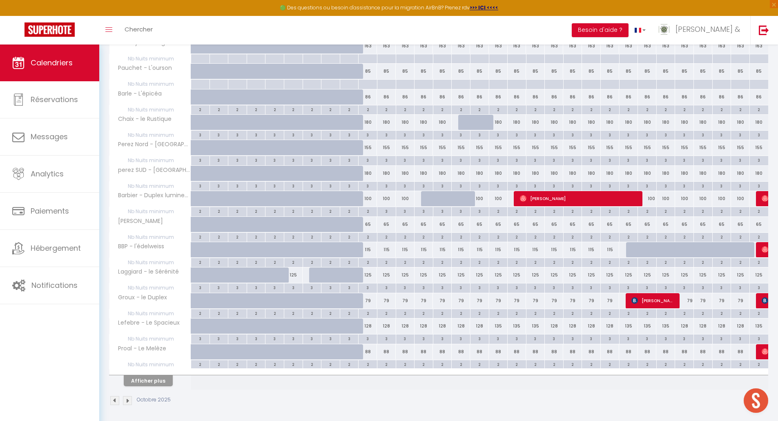
scroll to position [329, 0]
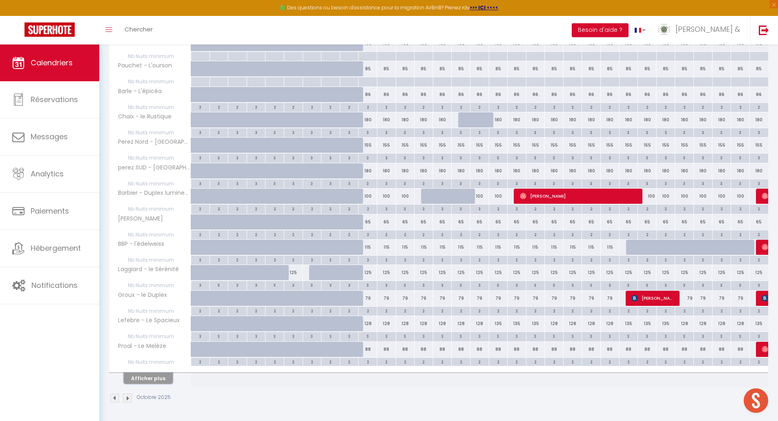
click at [157, 377] on button "Afficher plus" at bounding box center [148, 378] width 49 height 11
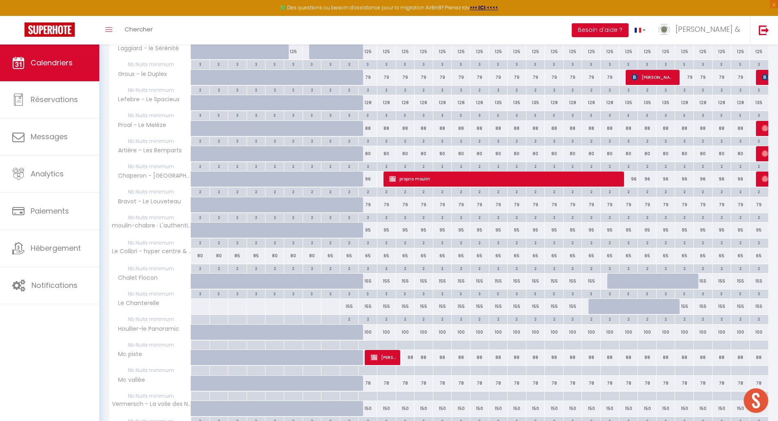
scroll to position [589, 0]
